Goal: Task Accomplishment & Management: Manage account settings

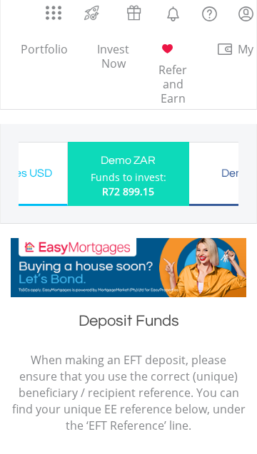
scroll to position [38, 0]
click at [154, 320] on h1 "Deposit Funds" at bounding box center [128, 324] width 235 height 26
click at [165, 327] on h1 "Deposit Funds" at bounding box center [128, 324] width 235 height 26
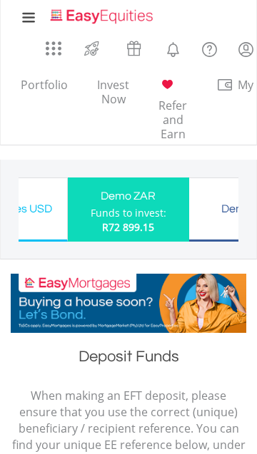
scroll to position [0, 0]
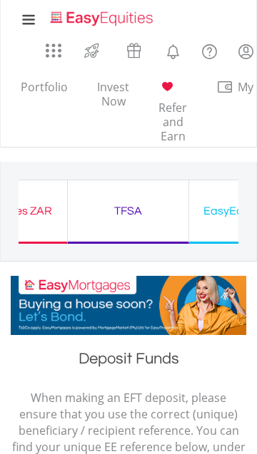
click at [138, 214] on div "TFSA" at bounding box center [127, 211] width 103 height 20
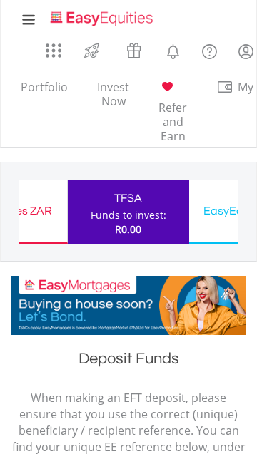
click at [217, 217] on div "EasyEquities USD" at bounding box center [248, 211] width 103 height 20
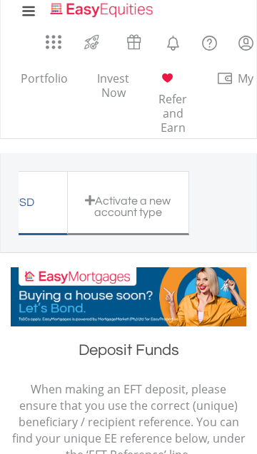
click at [156, 213] on div "Activate a new account type" at bounding box center [127, 207] width 103 height 24
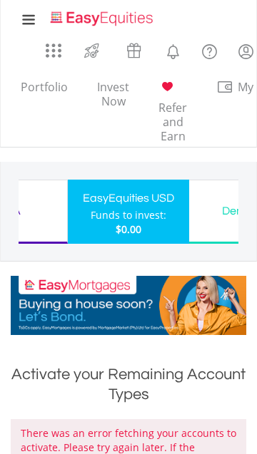
click at [155, 222] on div "$0.00" at bounding box center [128, 229] width 76 height 14
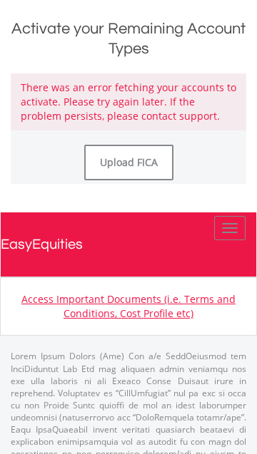
scroll to position [343, 0]
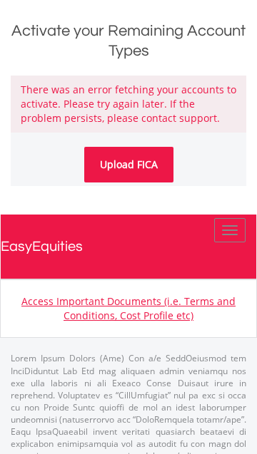
click at [145, 162] on link "Upload FICA" at bounding box center [128, 165] width 89 height 36
